Goal: Information Seeking & Learning: Understand process/instructions

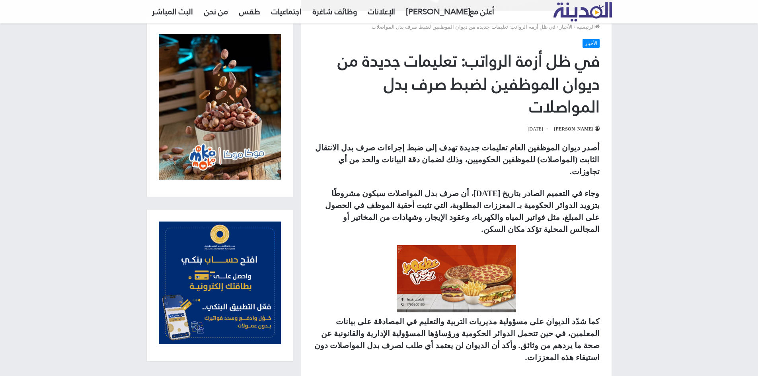
scroll to position [278, 0]
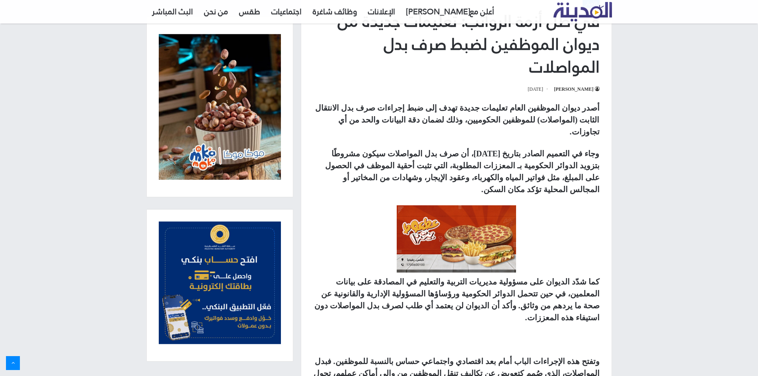
drag, startPoint x: 426, startPoint y: 162, endPoint x: 339, endPoint y: 160, distance: 87.1
click at [339, 160] on p "وجاء في التعميم الصادر بتاريخ [DATE]، أن صرف بدل المواصلات سيكون مشروطًا بتزويد…" at bounding box center [456, 172] width 286 height 48
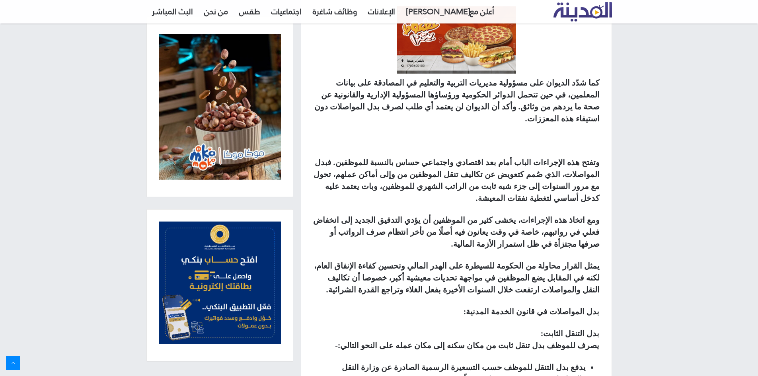
scroll to position [517, 0]
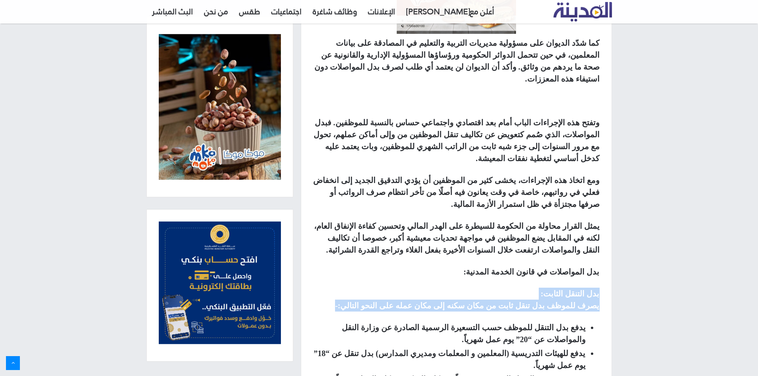
drag, startPoint x: 577, startPoint y: 247, endPoint x: 361, endPoint y: 260, distance: 216.0
click at [361, 260] on div "أصدر ديوان الموظفين العام تعليمات جديدة تهدف إلى ضبط إجراءات صرف بدل الانتقال ا…" at bounding box center [456, 205] width 310 height 685
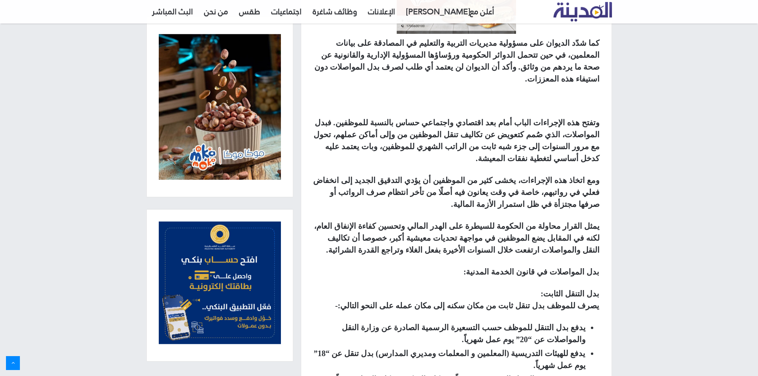
click at [409, 288] on p "بدل التنقل الثابت:‏ يصرف للموظف بدل تنقل ثابت من مكان سكنه إلى مكان عمله على ال…" at bounding box center [456, 300] width 286 height 24
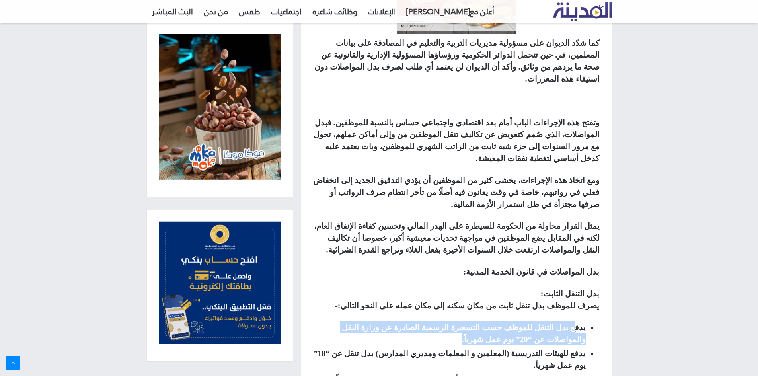
drag, startPoint x: 578, startPoint y: 280, endPoint x: 535, endPoint y: 293, distance: 45.2
click at [382, 321] on li "يدفع بدل التنقل للموظف حسب التسعيرة الرسمية الصادرة عن وزارة النقل ‏والمواصلات …" at bounding box center [449, 333] width 272 height 24
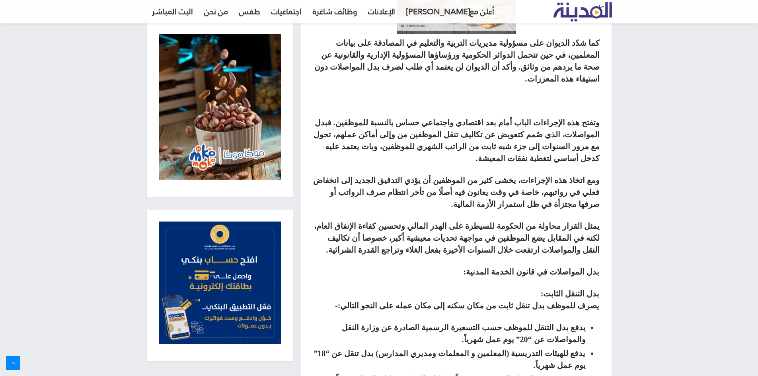
click at [543, 321] on li "يدفع بدل التنقل للموظف حسب التسعيرة الرسمية الصادرة عن وزارة النقل ‏والمواصلات …" at bounding box center [449, 333] width 272 height 24
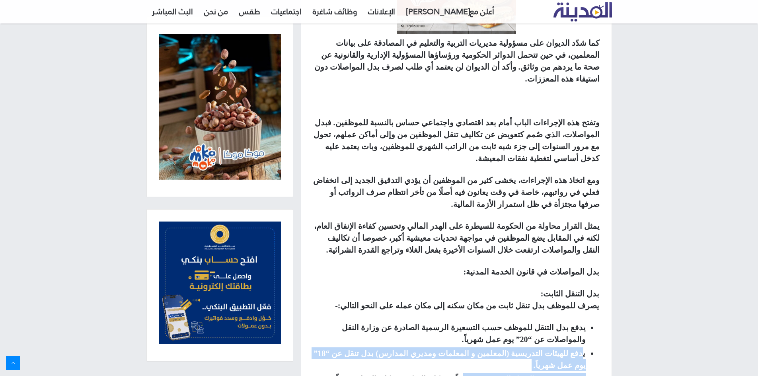
drag, startPoint x: 582, startPoint y: 307, endPoint x: 488, endPoint y: 312, distance: 94.0
click at [488, 321] on ul "يدفع بدل التنقل للموظف حسب التسعيرة الرسمية الصادرة عن وزارة النقل ‏والمواصلات …" at bounding box center [452, 370] width 278 height 99
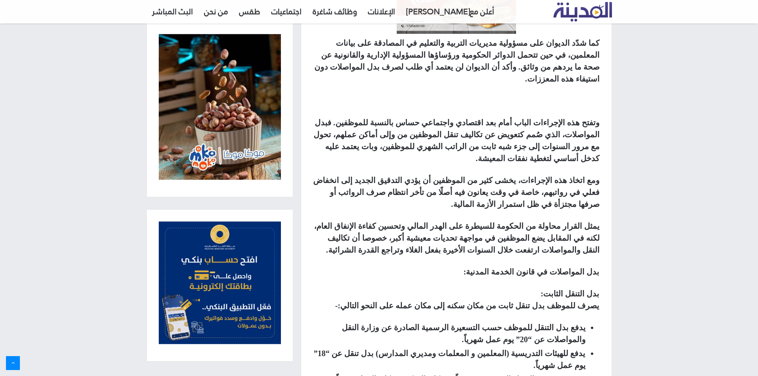
click at [430, 349] on strong "يدفع للهيئات التدريسية (المعلمين و المعلمات ومديري المدارس) بدل تنقل عن “18” يو…" at bounding box center [449, 359] width 272 height 21
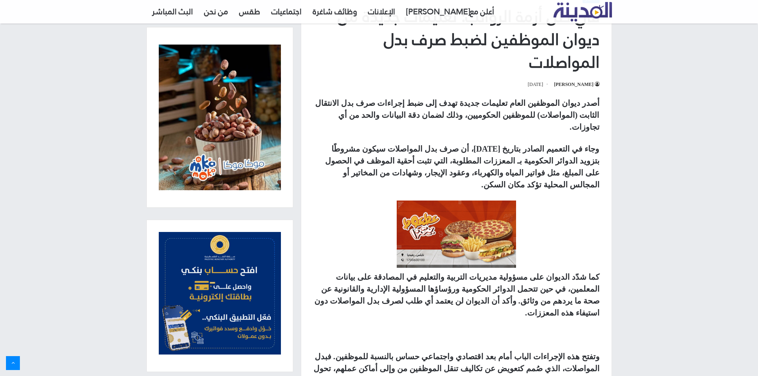
scroll to position [45, 0]
